Goal: Information Seeking & Learning: Learn about a topic

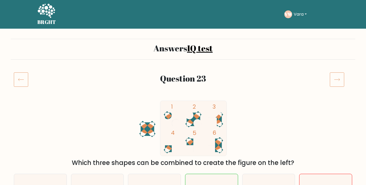
scroll to position [56, 0]
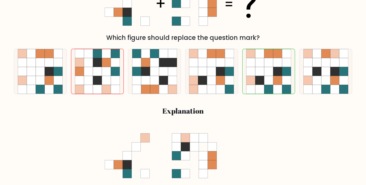
scroll to position [141, 0]
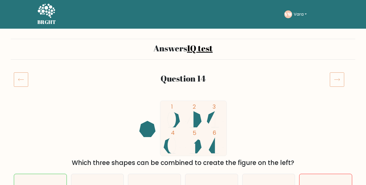
scroll to position [56, 0]
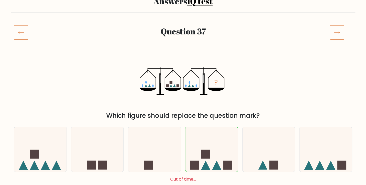
scroll to position [56, 0]
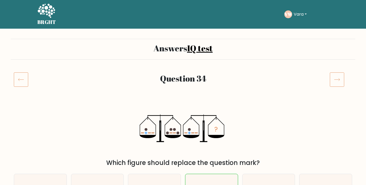
scroll to position [56, 0]
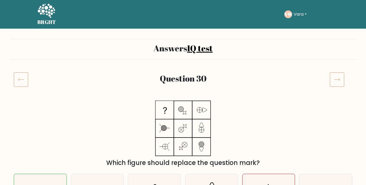
scroll to position [85, 0]
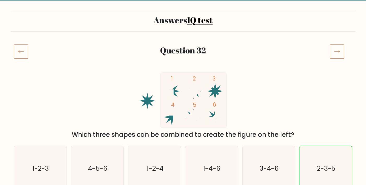
scroll to position [56, 0]
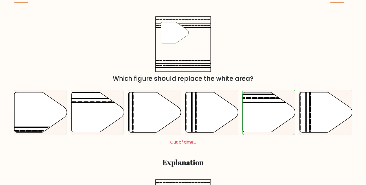
scroll to position [85, 0]
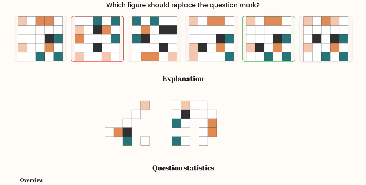
scroll to position [169, 0]
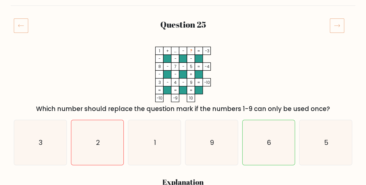
scroll to position [56, 0]
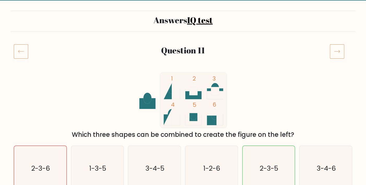
scroll to position [56, 0]
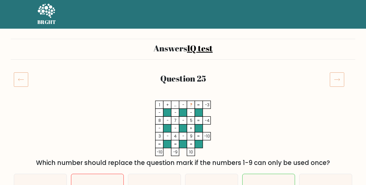
scroll to position [423, 0]
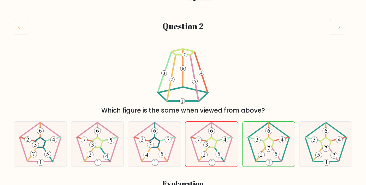
scroll to position [52, 0]
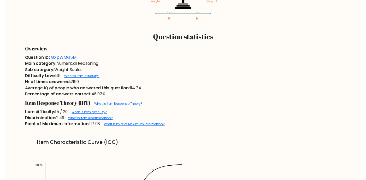
scroll to position [310, 0]
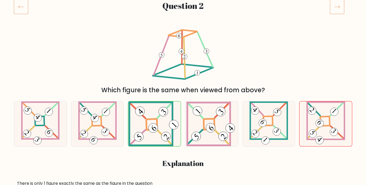
scroll to position [85, 0]
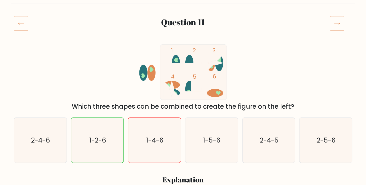
scroll to position [56, 0]
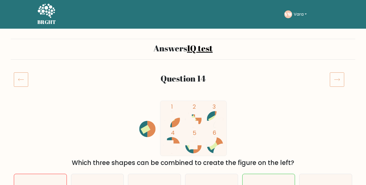
scroll to position [56, 0]
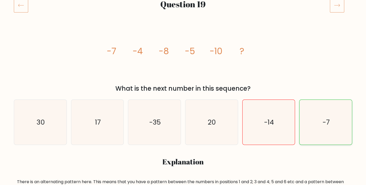
scroll to position [85, 0]
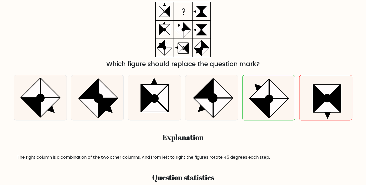
scroll to position [56, 0]
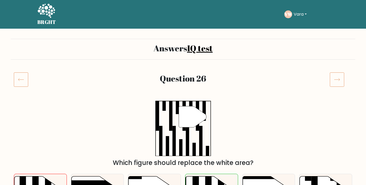
scroll to position [56, 0]
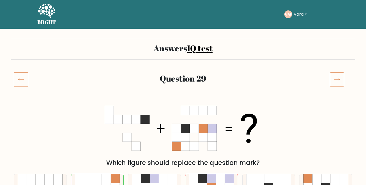
scroll to position [56, 0]
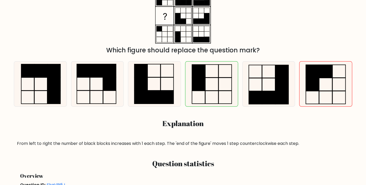
scroll to position [85, 0]
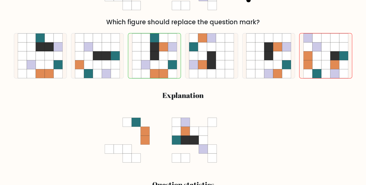
scroll to position [85, 0]
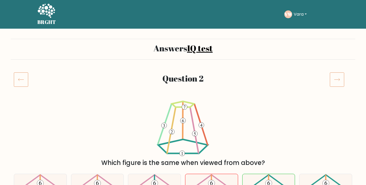
scroll to position [52, 0]
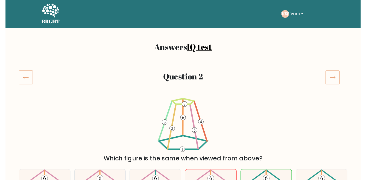
scroll to position [52, 0]
